Goal: Information Seeking & Learning: Learn about a topic

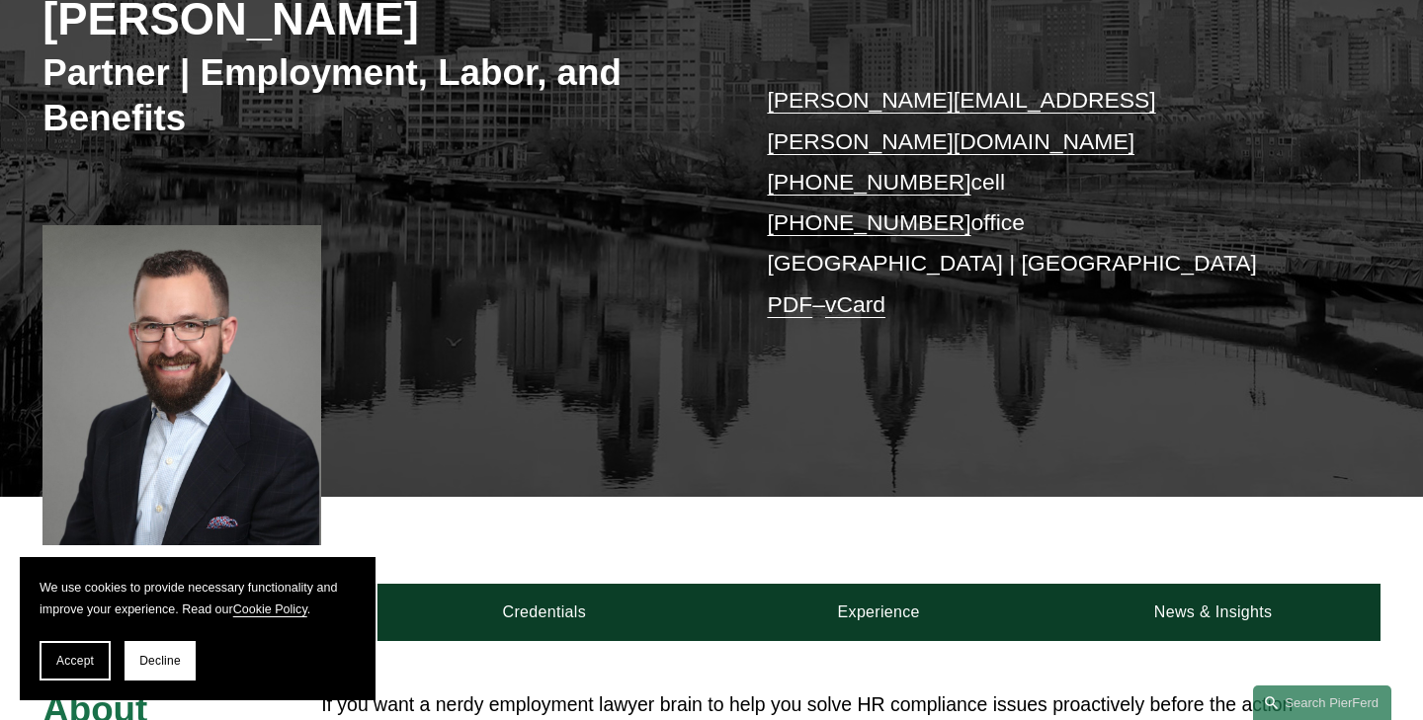
scroll to position [337, 0]
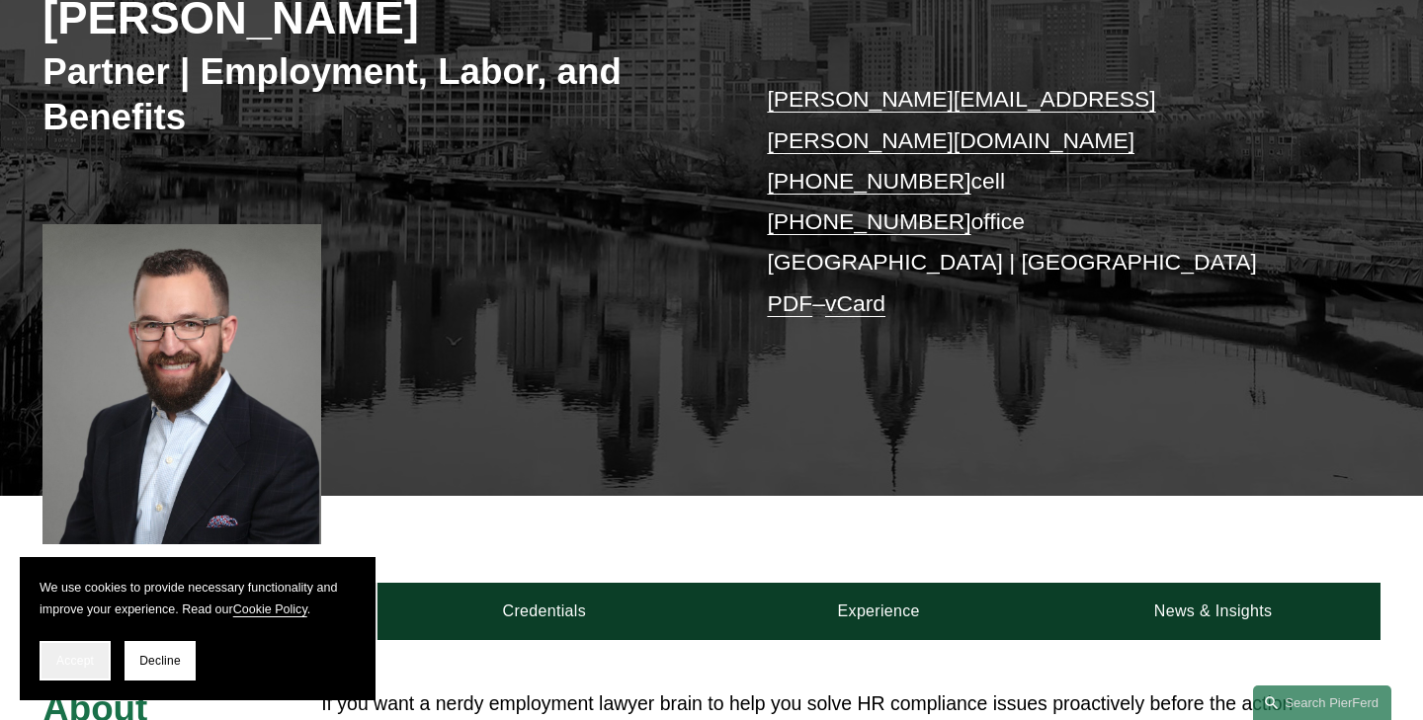
click at [73, 672] on button "Accept" at bounding box center [75, 661] width 71 height 40
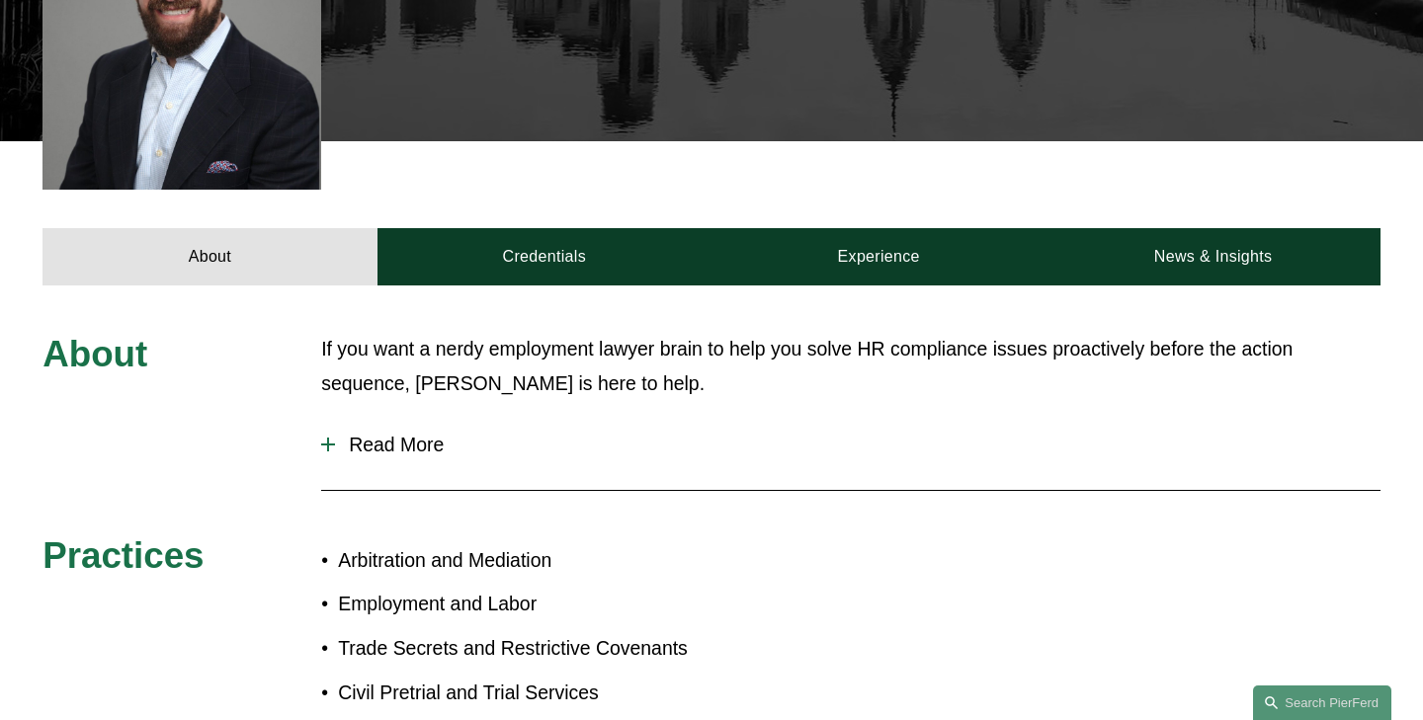
scroll to position [665, 0]
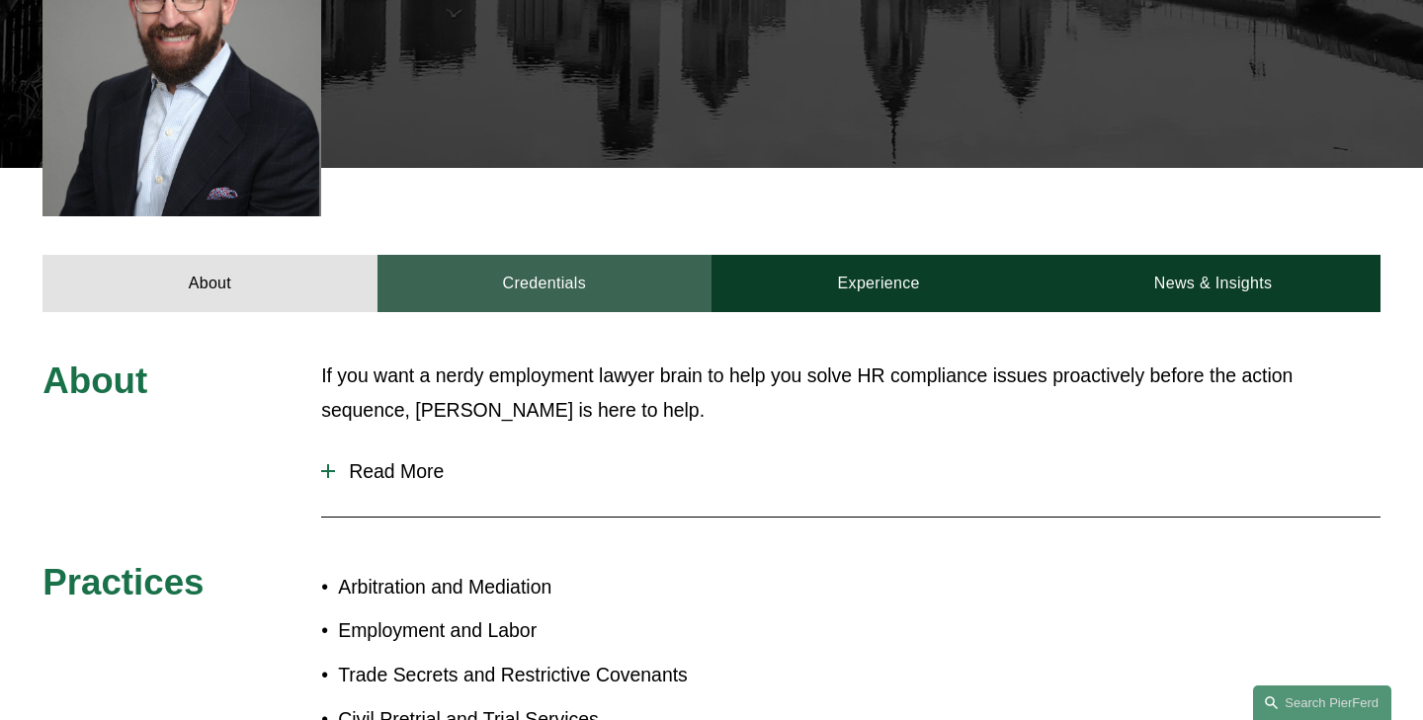
click at [555, 255] on link "Credentials" at bounding box center [544, 283] width 334 height 57
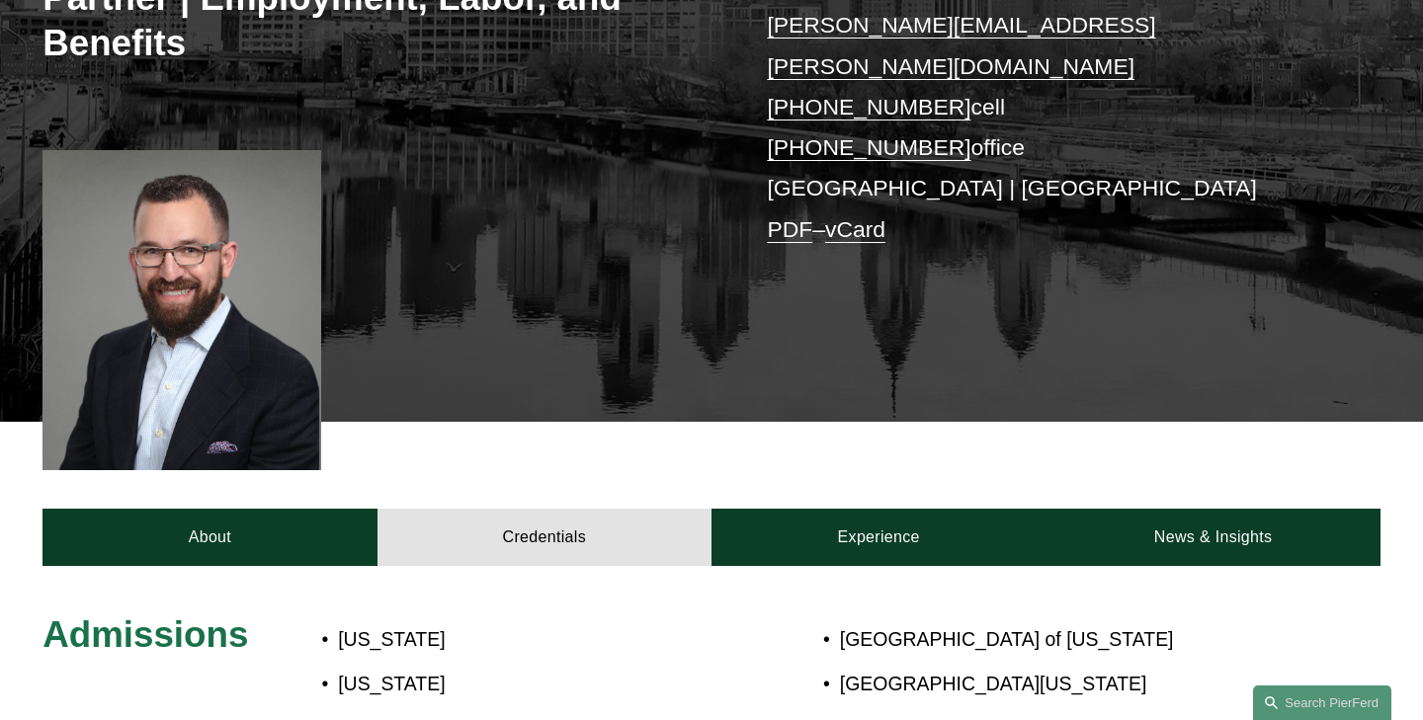
scroll to position [407, 0]
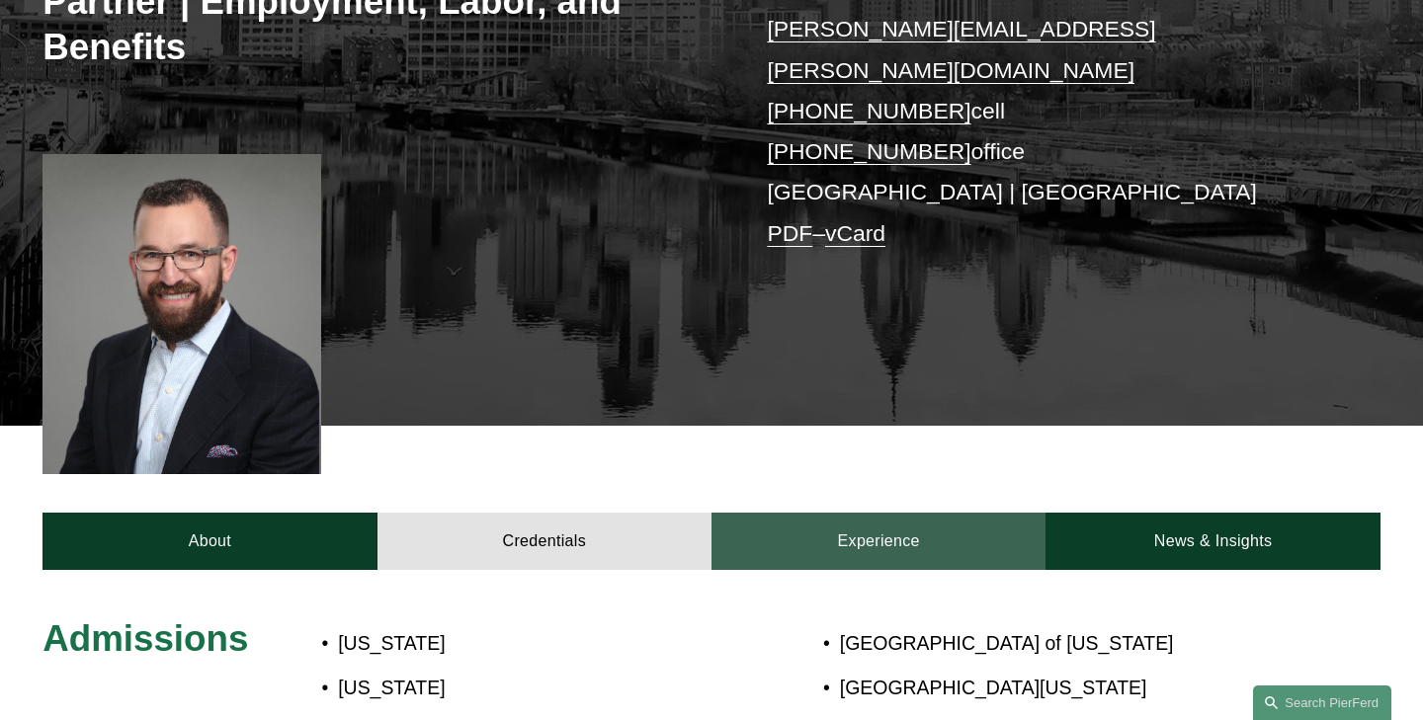
click at [850, 513] on link "Experience" at bounding box center [878, 541] width 334 height 57
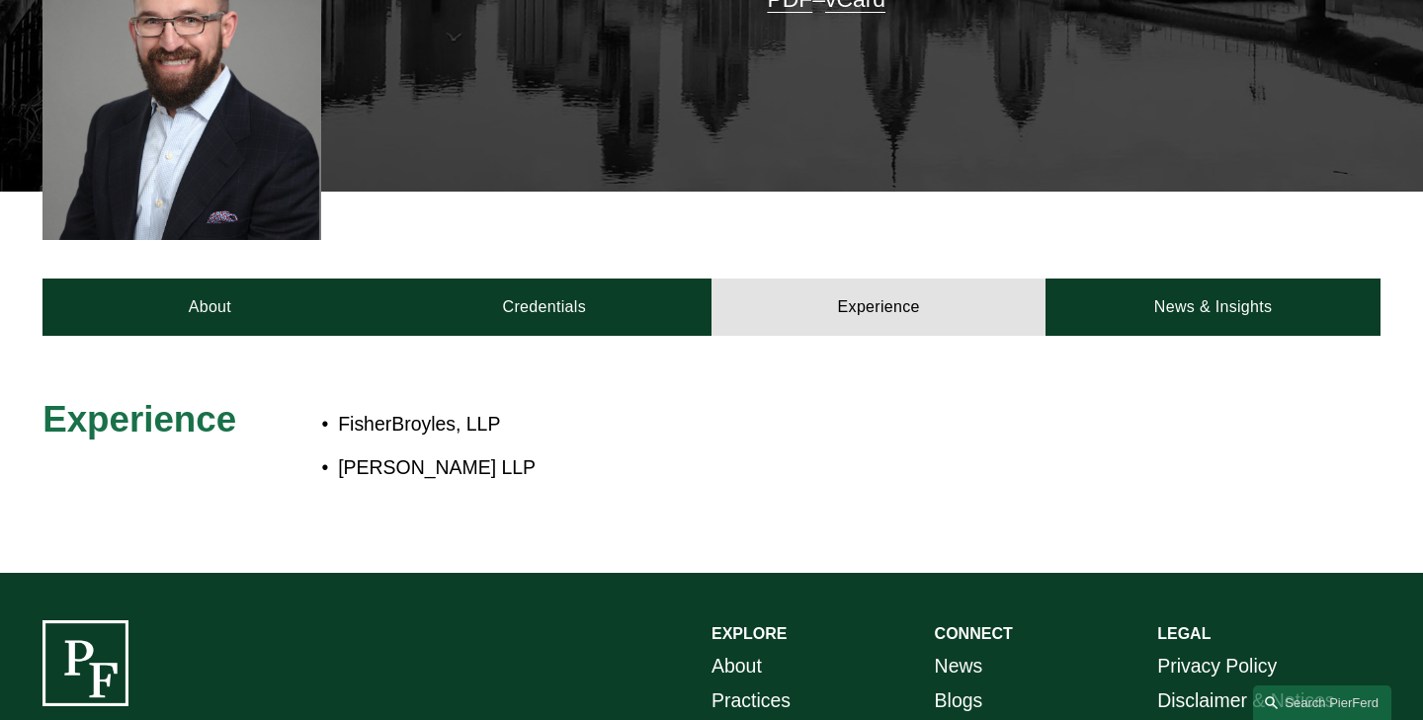
scroll to position [639, 0]
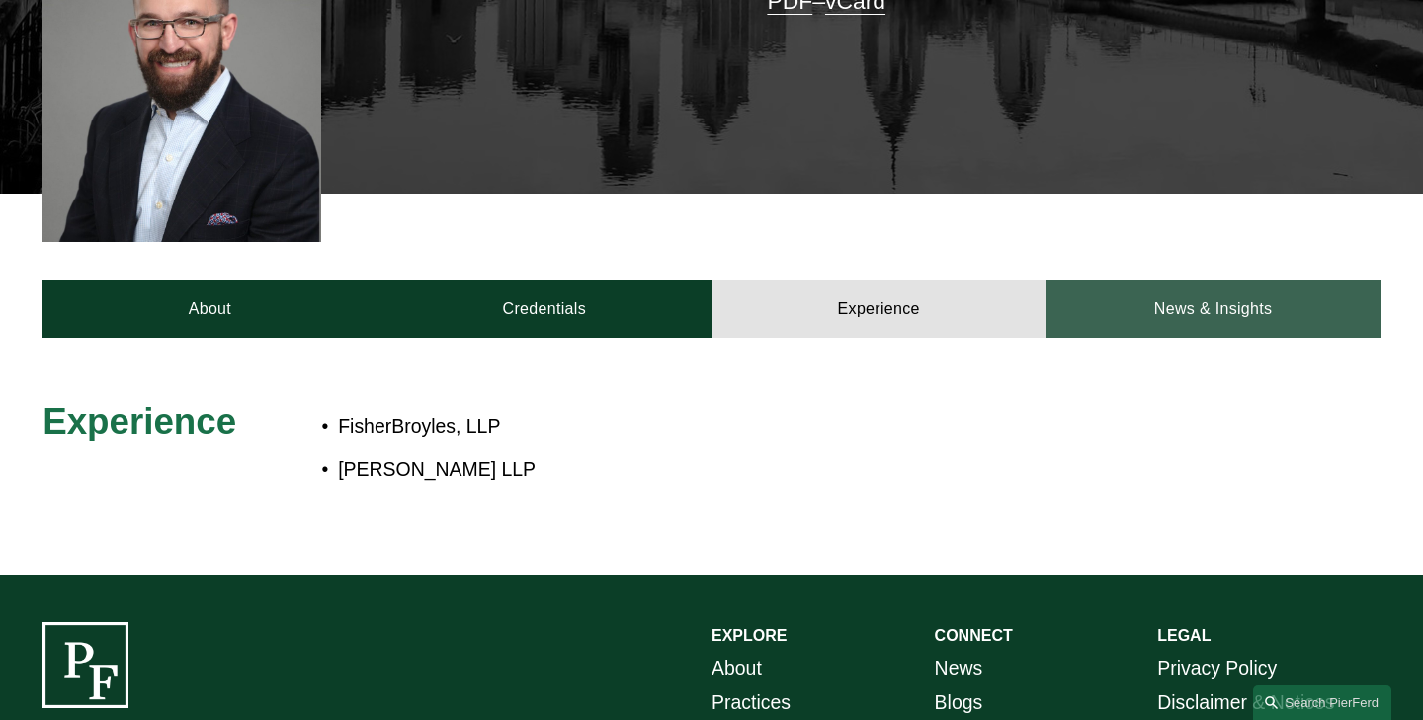
click at [1151, 281] on link "News & Insights" at bounding box center [1212, 309] width 334 height 57
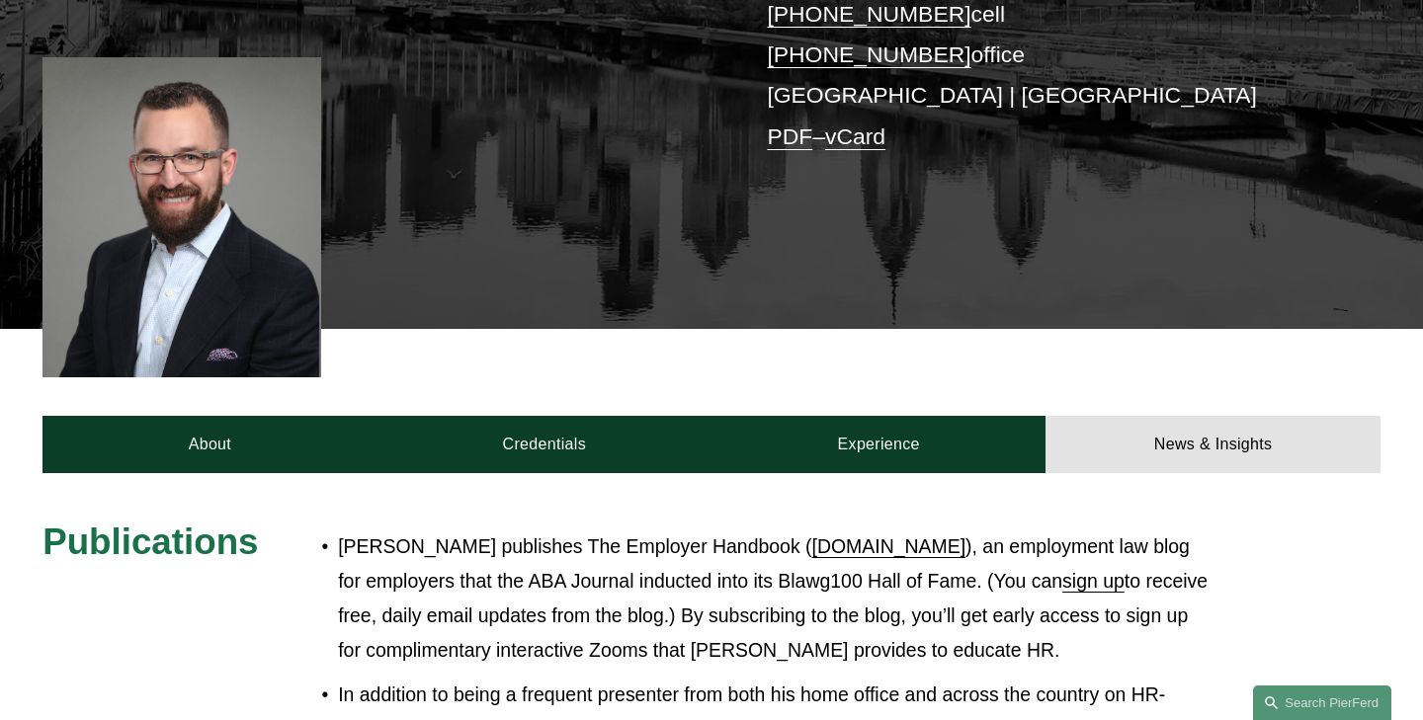
scroll to position [0, 0]
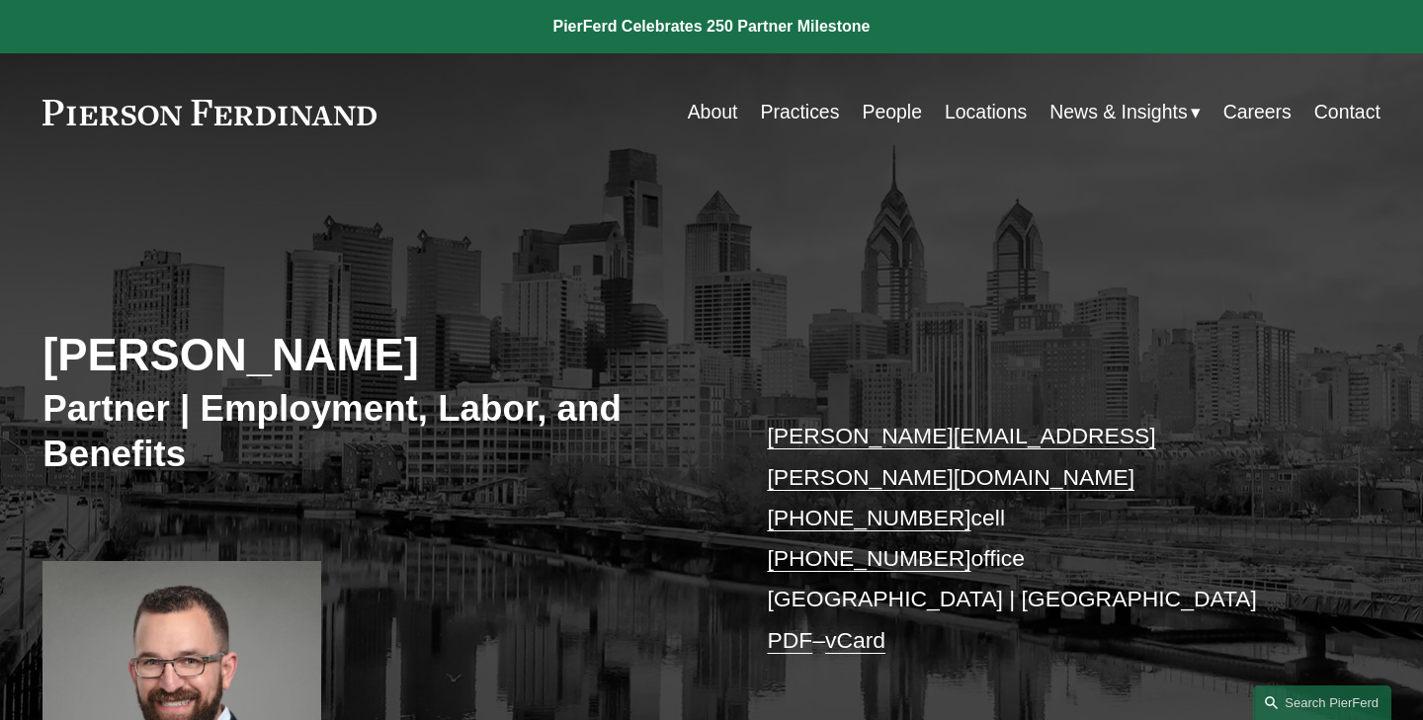
click at [833, 2] on link at bounding box center [711, 26] width 1423 height 53
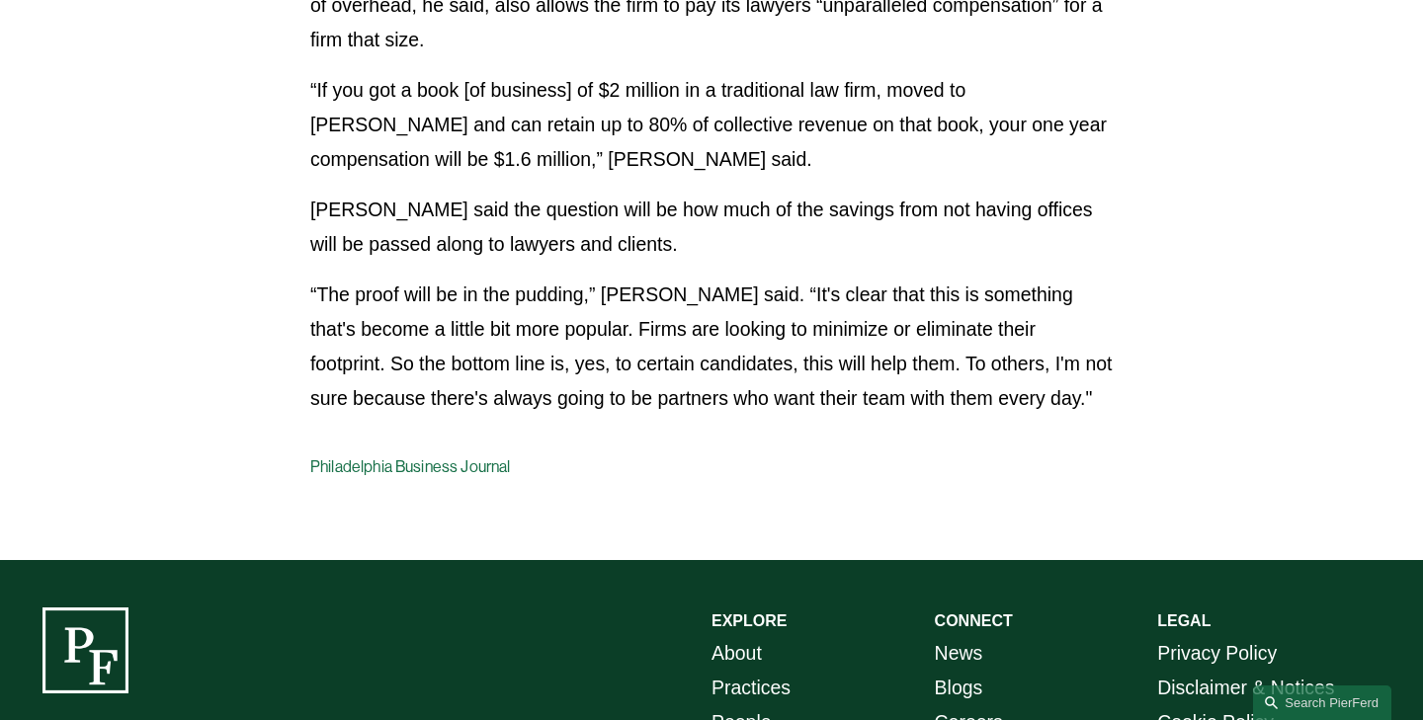
scroll to position [4162, 0]
